Goal: Task Accomplishment & Management: Complete application form

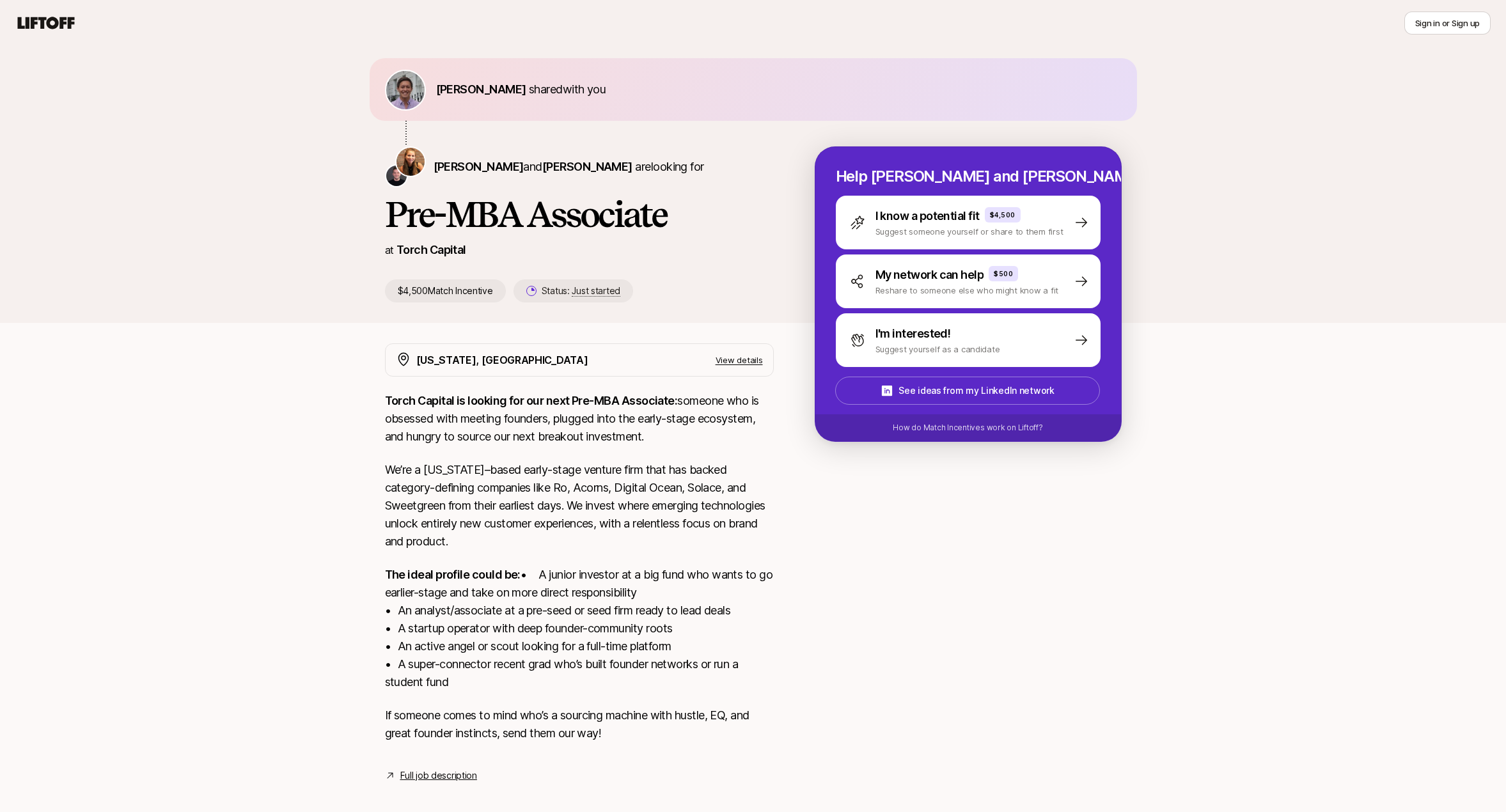
scroll to position [69, 0]
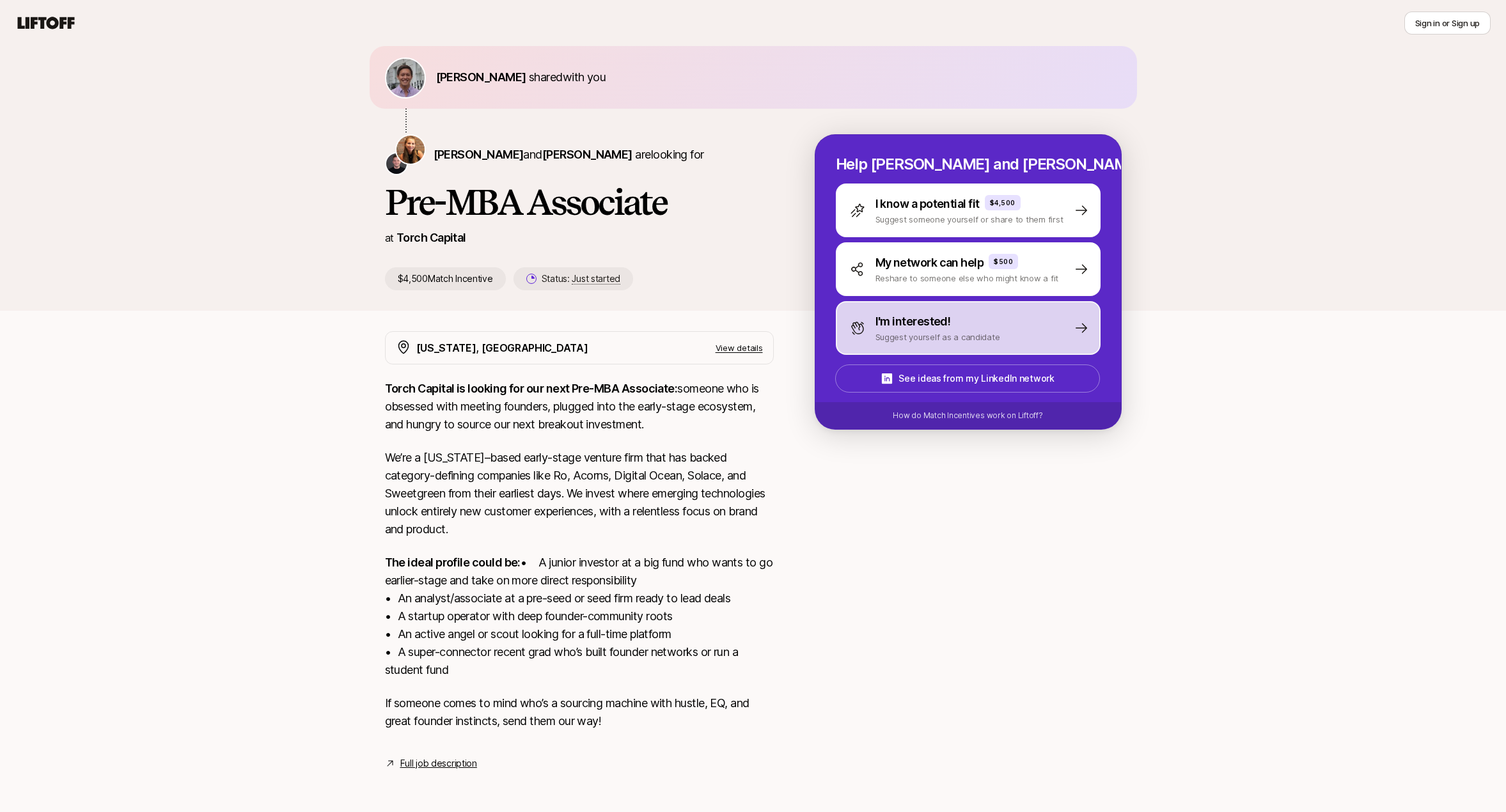
click at [890, 331] on p "Suggest yourself as a candidate" at bounding box center [937, 336] width 124 height 12
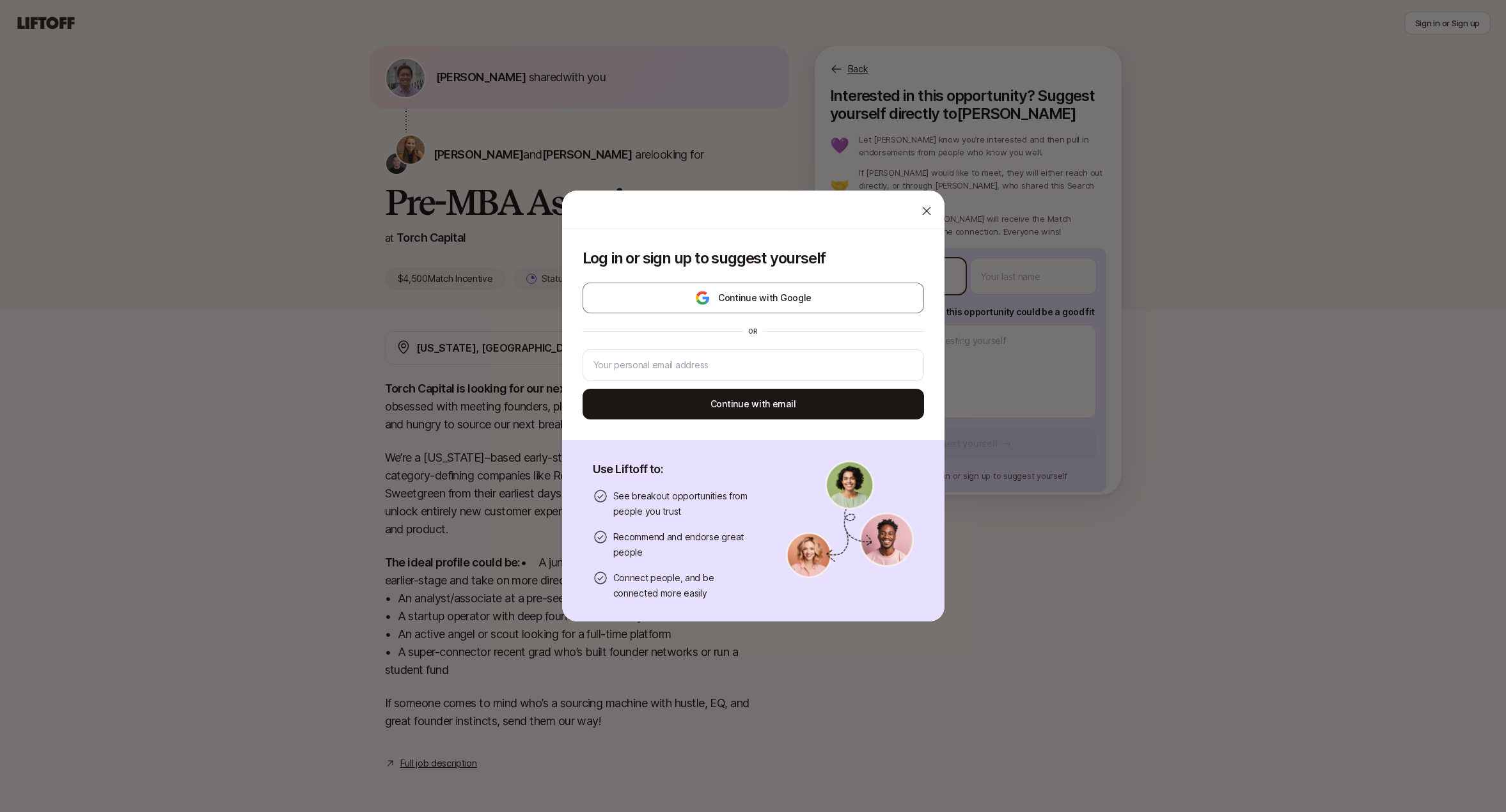
type textarea "x"
click at [896, 241] on body "New to Liftoff? See how it works Sign in or Sign up Sign in or Sign up [PERSON_…" at bounding box center [753, 354] width 1506 height 812
click at [733, 365] on input "email" at bounding box center [753, 365] width 320 height 15
type input "[EMAIL_ADDRESS][DOMAIN_NAME]"
click at [730, 411] on button "Continue with email" at bounding box center [753, 404] width 341 height 31
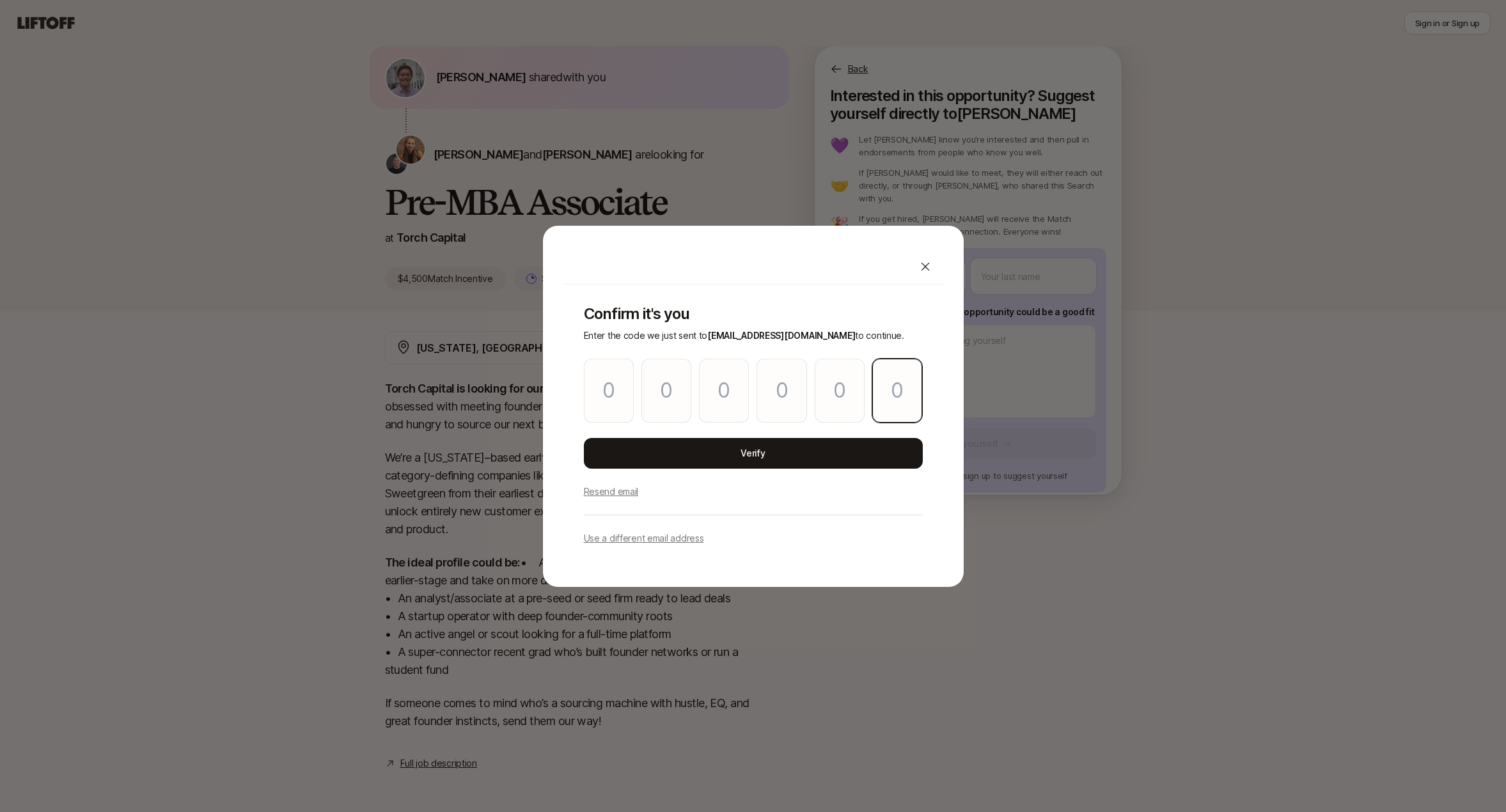
paste input "6"
type input "8"
type input "2"
type input "0"
type input "2"
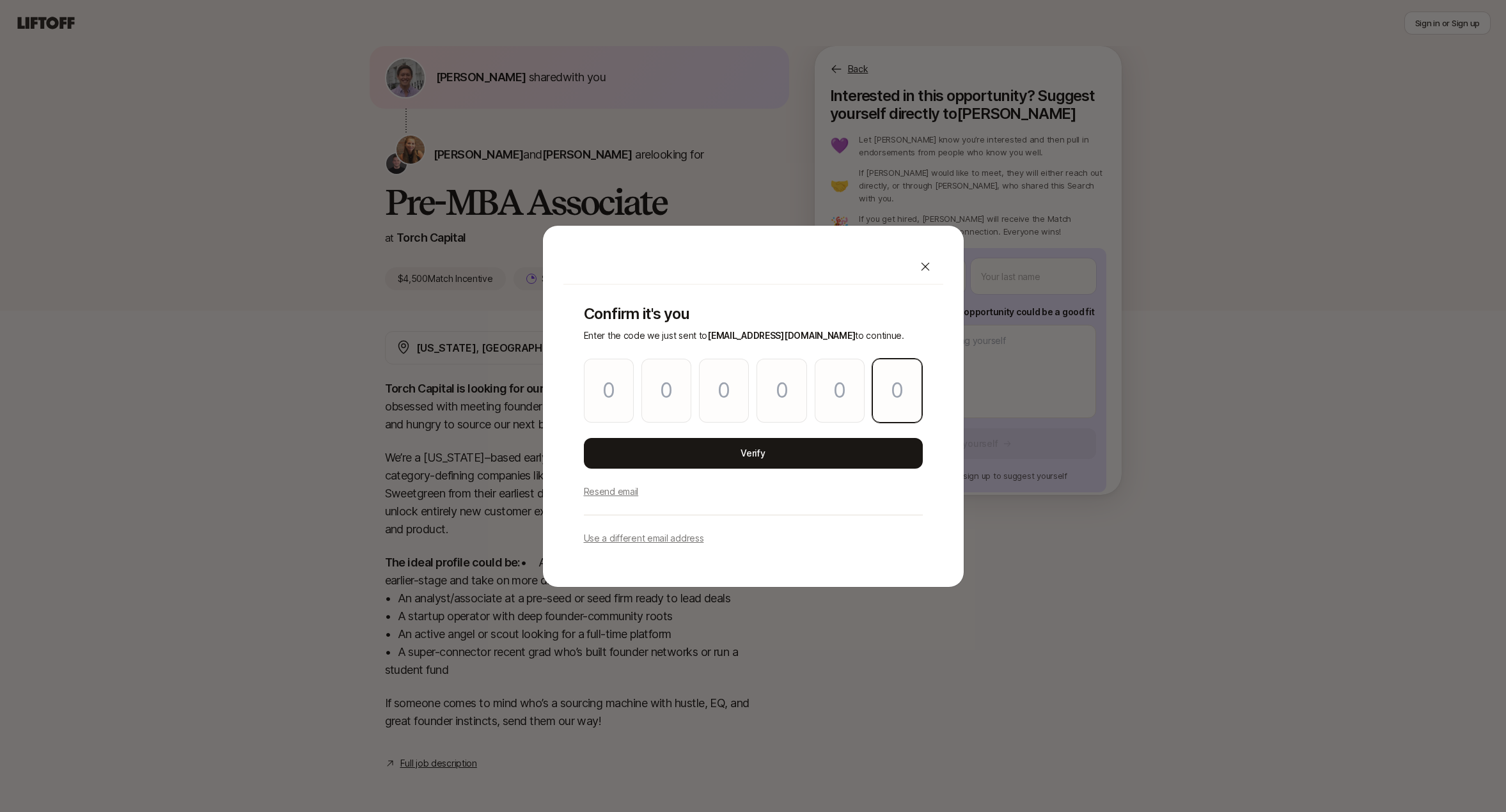
type input "1"
type input "6"
click at [835, 453] on button "Verify" at bounding box center [753, 453] width 339 height 31
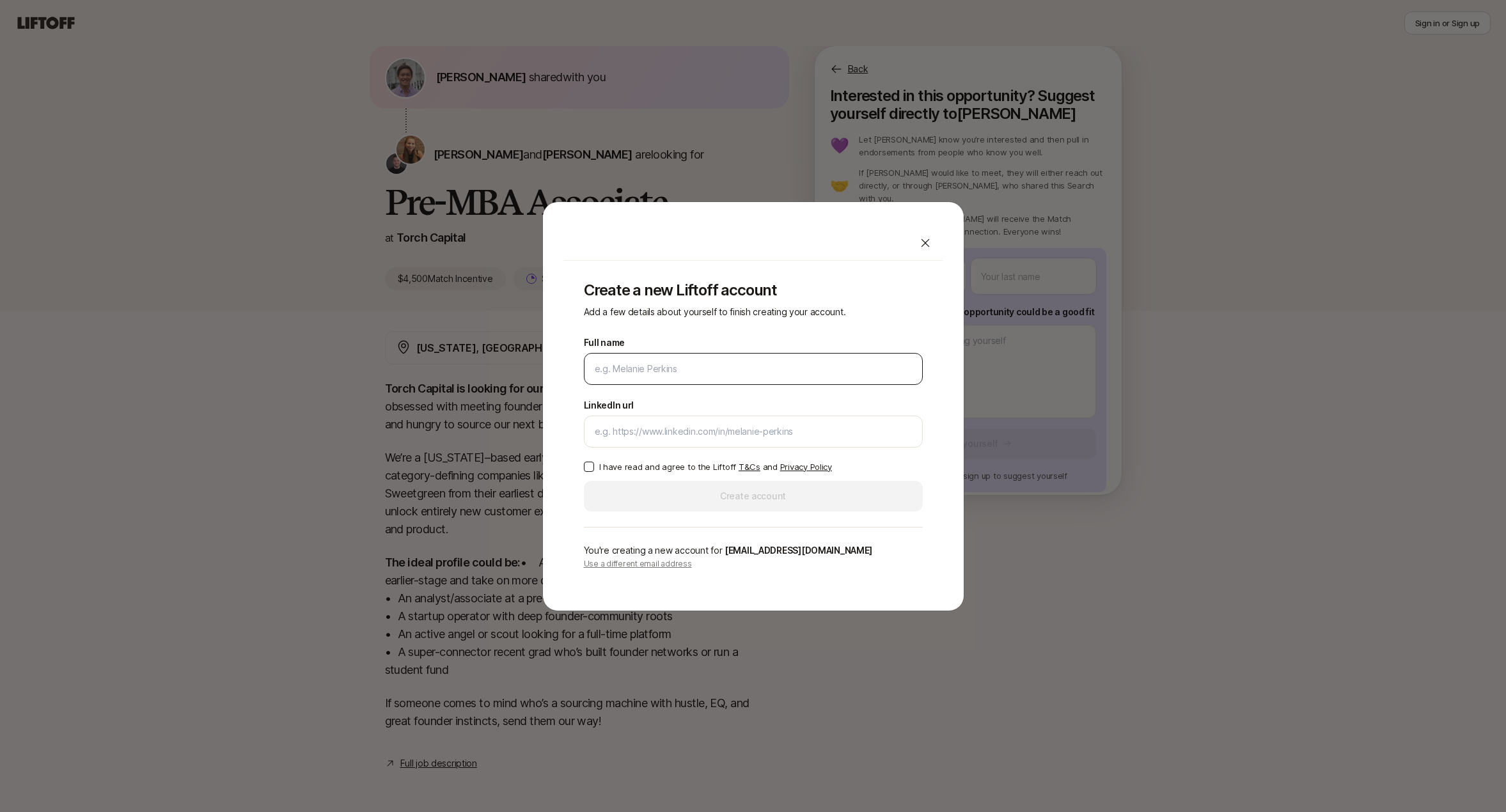
click at [724, 367] on input "Full name" at bounding box center [753, 369] width 317 height 15
type input "[PERSON_NAME]"
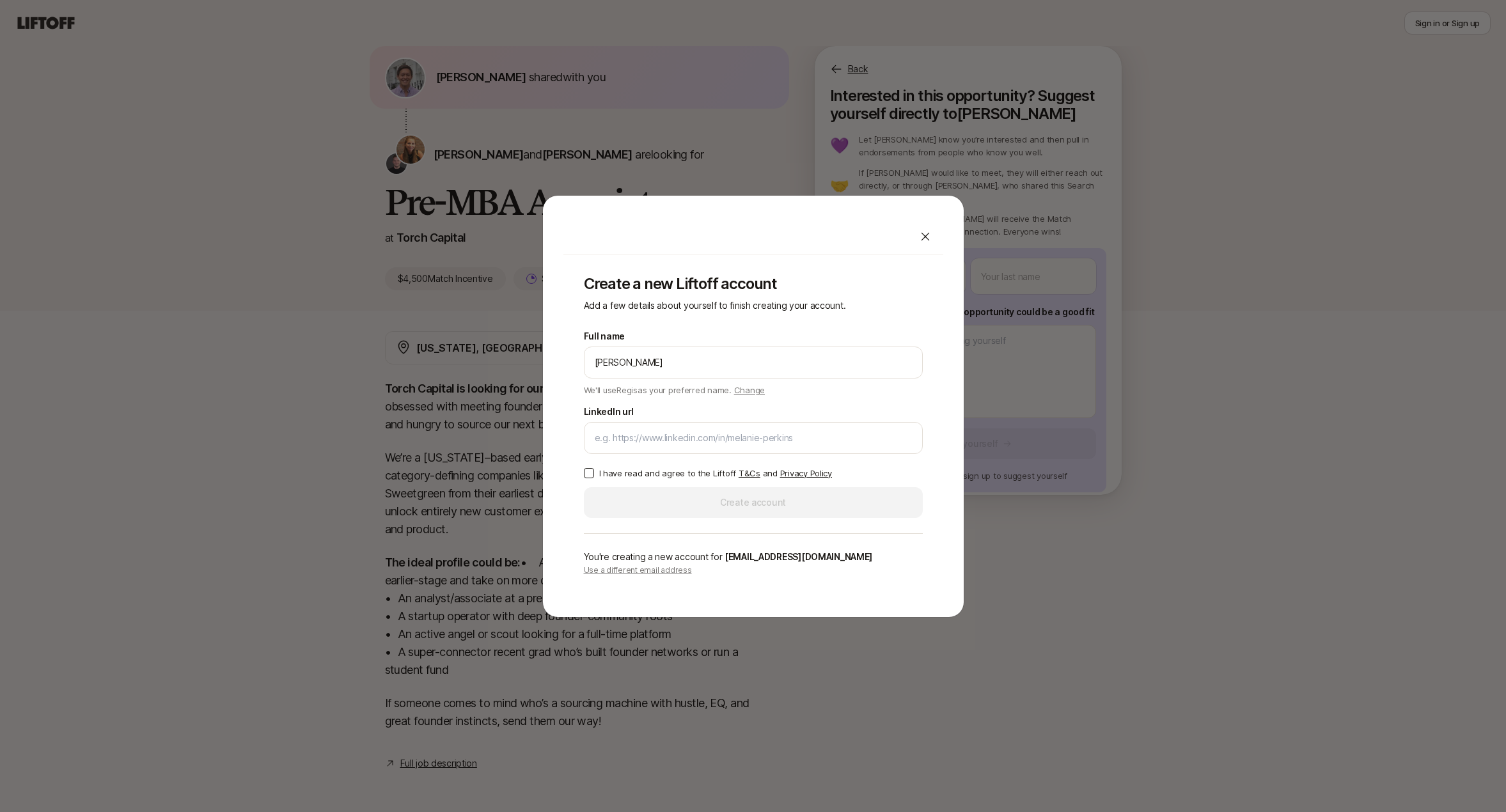
click at [697, 473] on p "I have read and agree to the Liftoff T&Cs and Privacy Policy" at bounding box center [716, 473] width 233 height 12
click at [594, 473] on button "I have read and agree to the Liftoff T&Cs and Privacy Policy" at bounding box center [589, 473] width 11 height 11
click at [651, 438] on input "LinkedIn url" at bounding box center [753, 438] width 317 height 15
paste input "https://www.linkedin.com/in/regis-bouyoux-61548bab/"
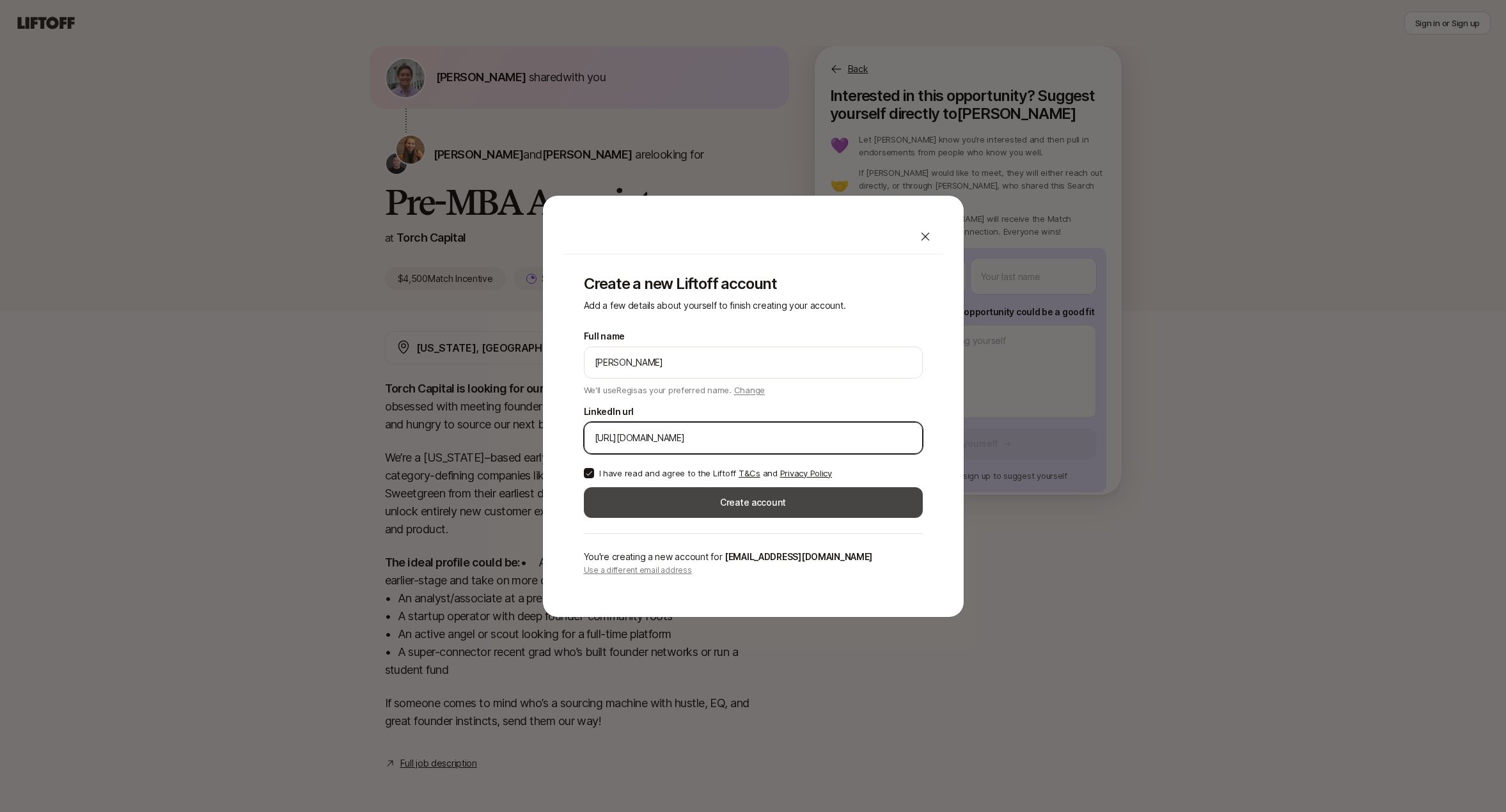
type input "https://www.linkedin.com/in/regis-bouyoux-61548bab/"
click at [634, 506] on button "Create account" at bounding box center [753, 502] width 339 height 31
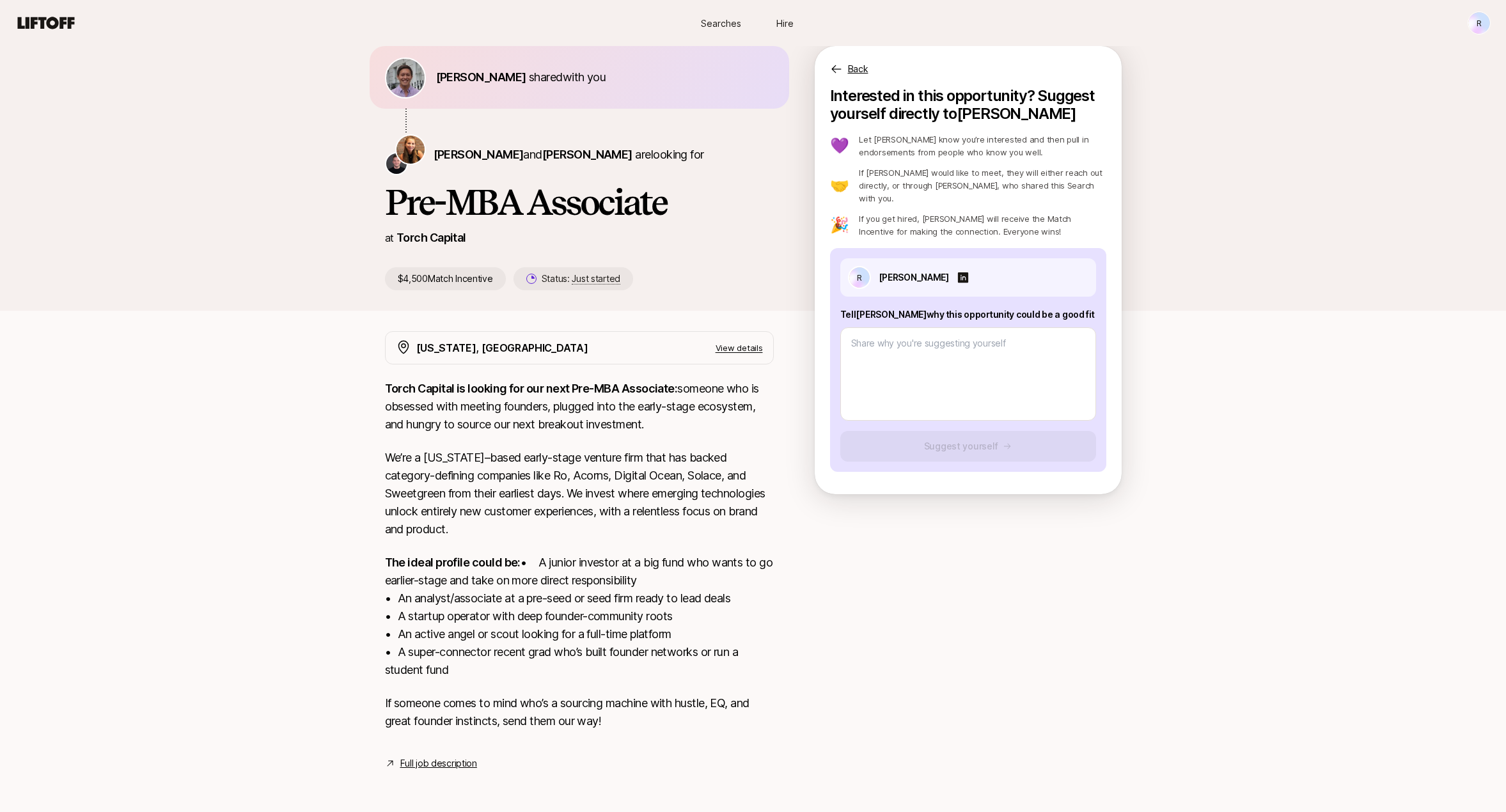
type textarea "x"
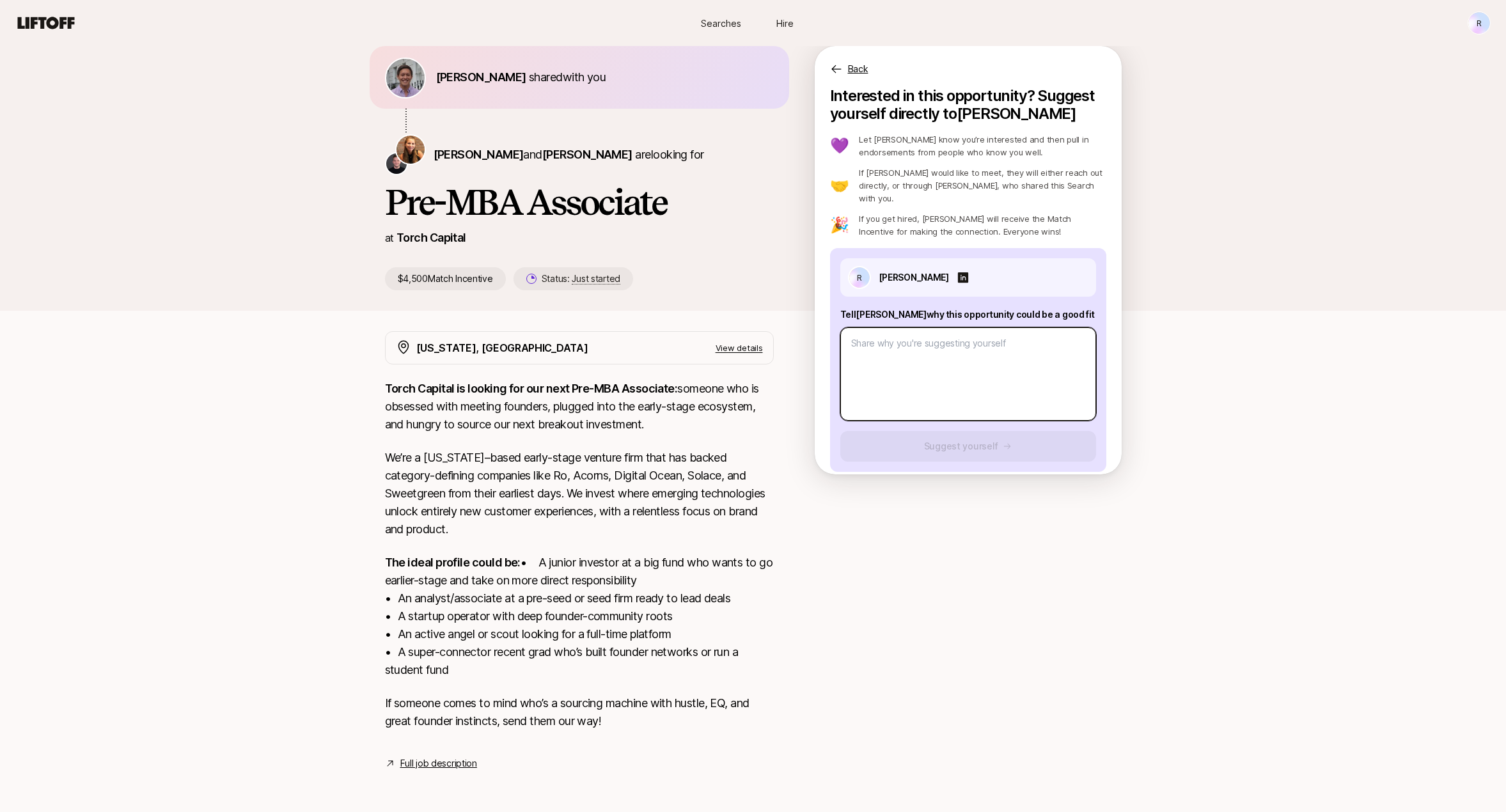
click at [1026, 344] on textarea at bounding box center [968, 374] width 256 height 94
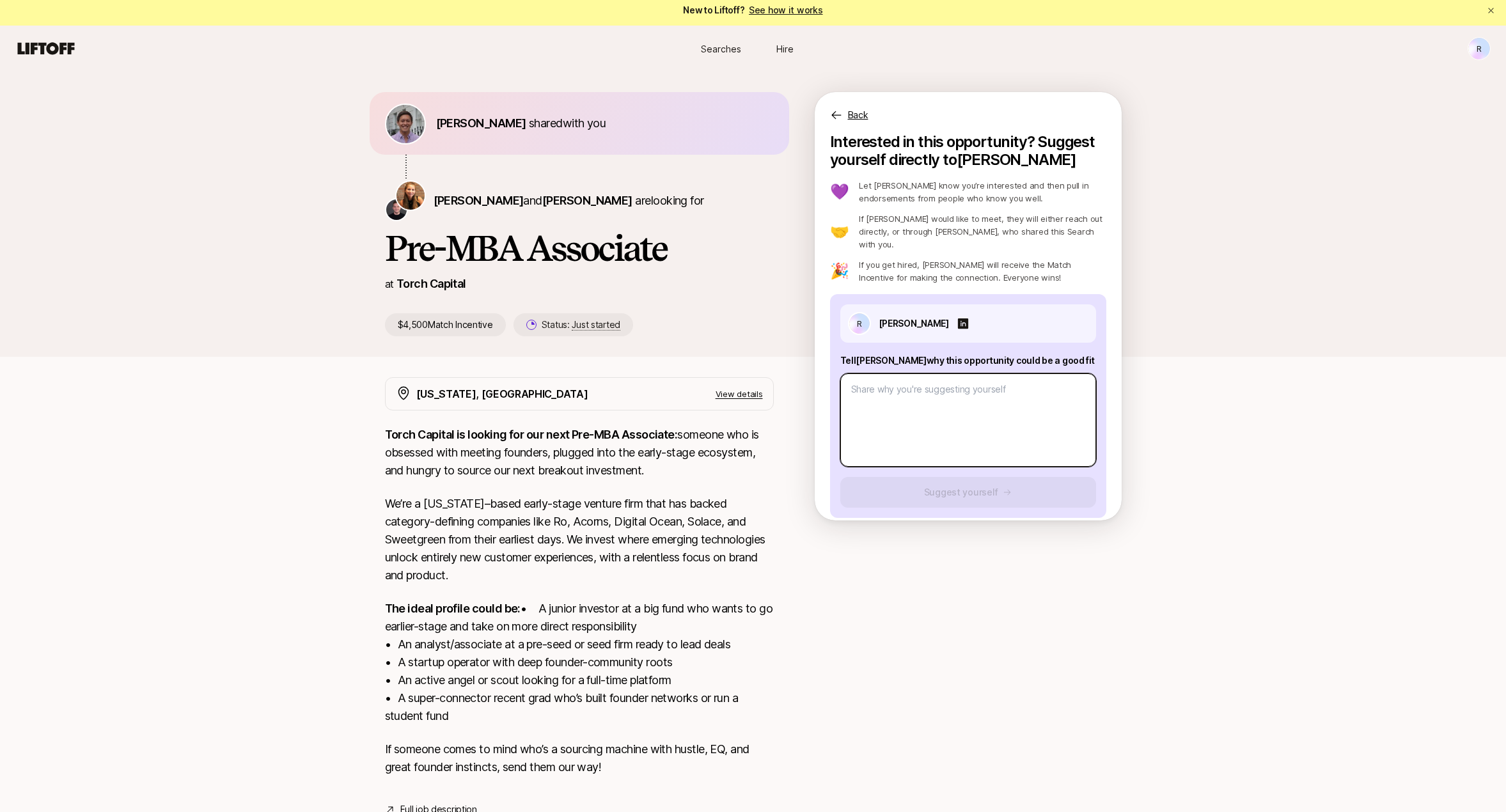
scroll to position [69, 0]
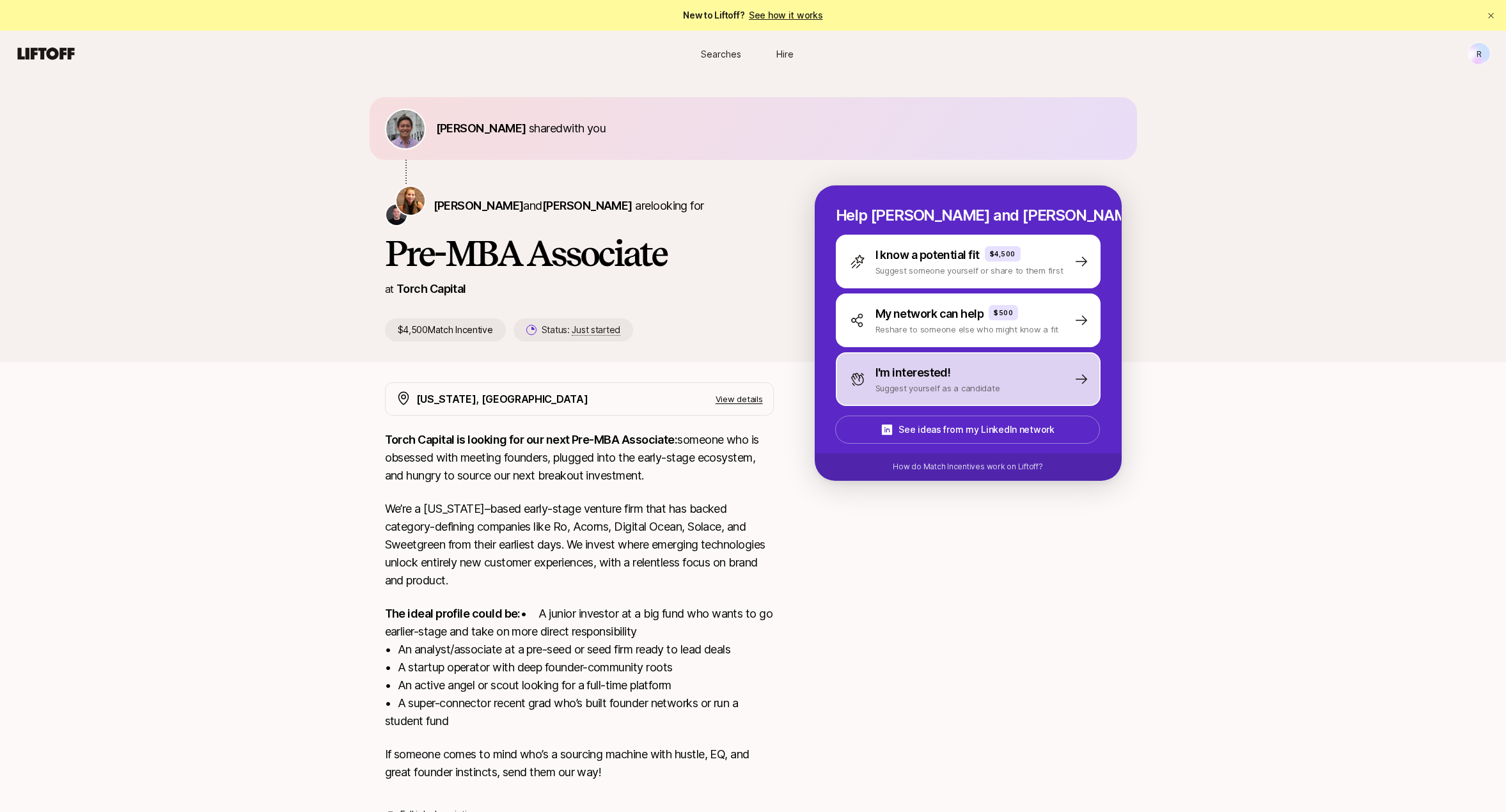
click at [900, 373] on p "I'm interested!" at bounding box center [913, 373] width 75 height 18
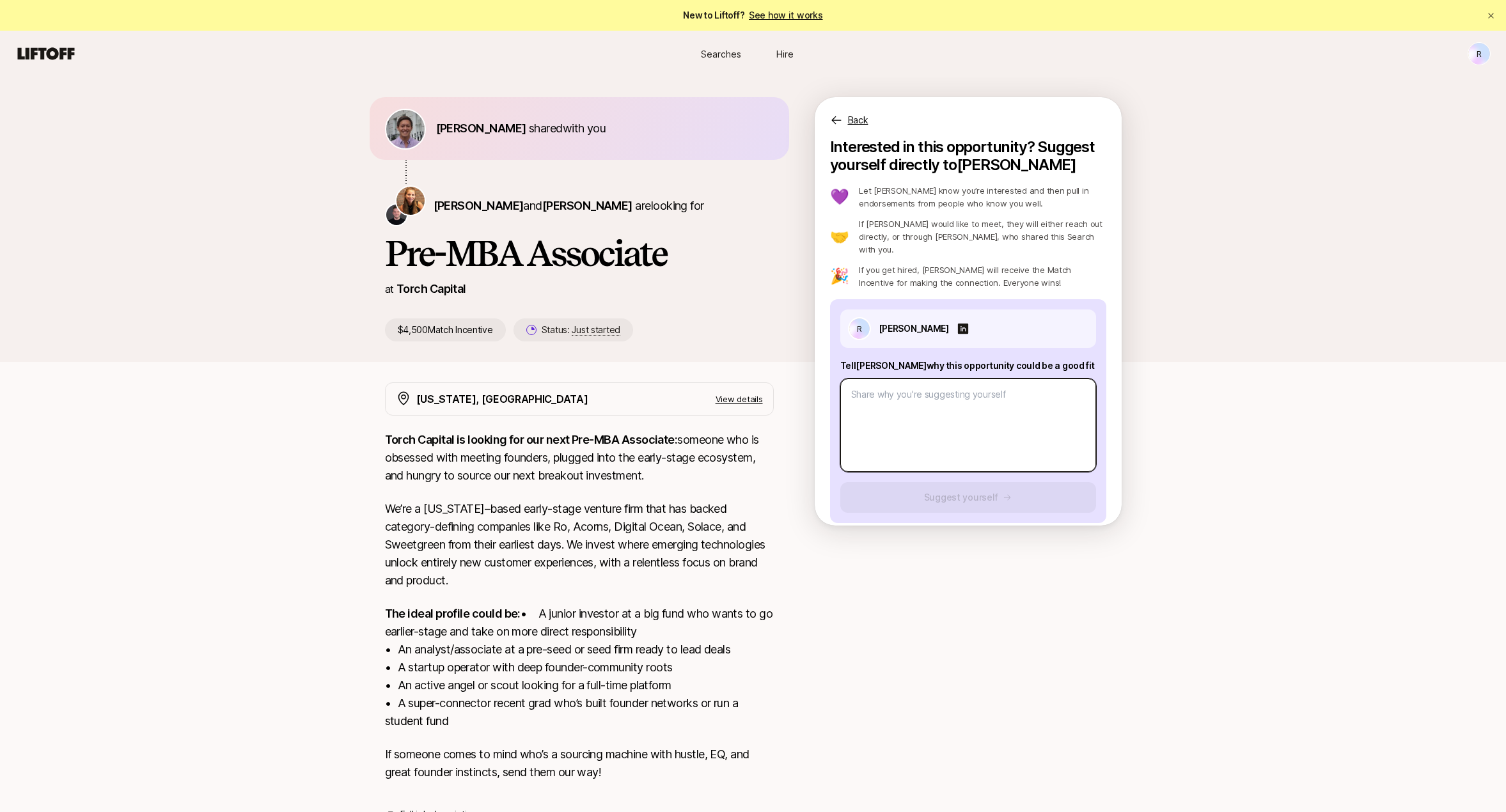
click at [900, 389] on textarea at bounding box center [968, 425] width 256 height 94
